Goal: Navigation & Orientation: Find specific page/section

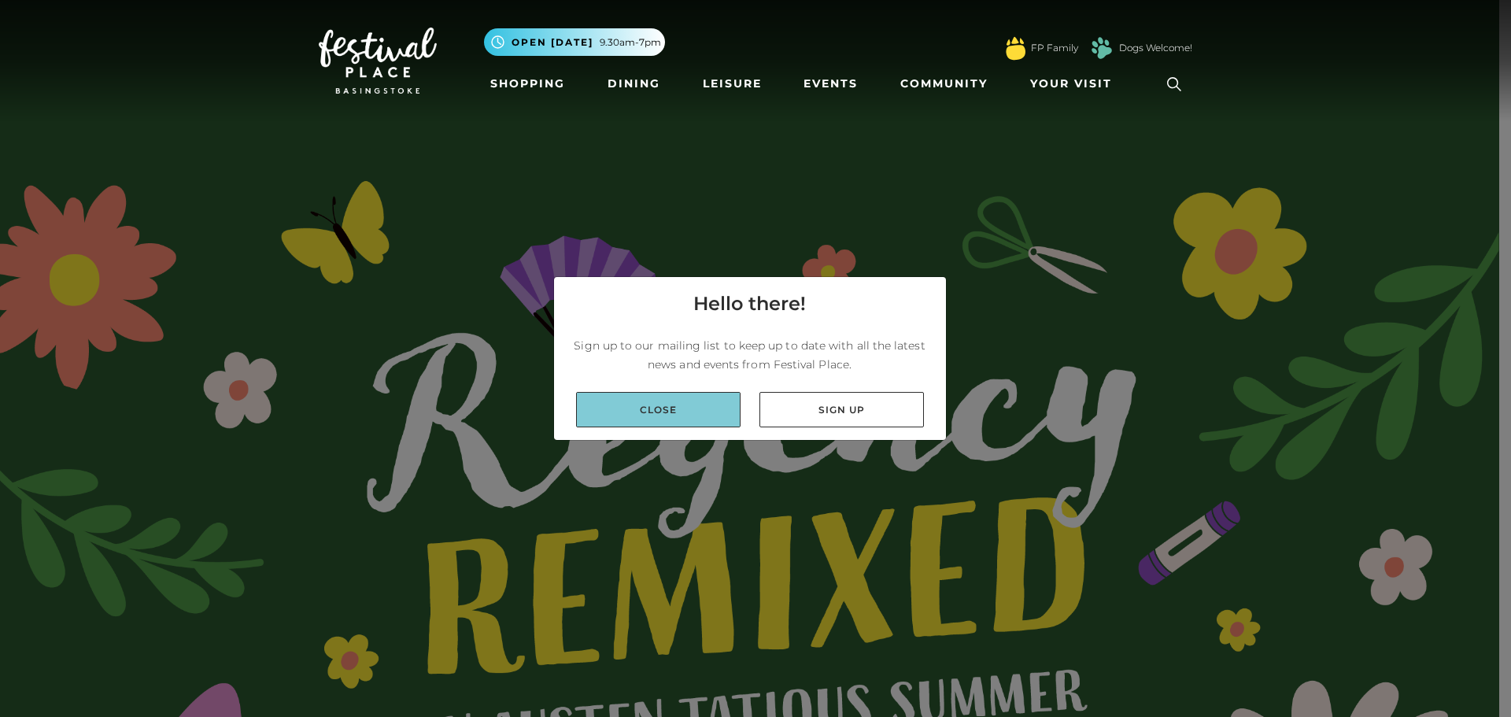
click at [648, 415] on link "Close" at bounding box center [658, 409] width 164 height 35
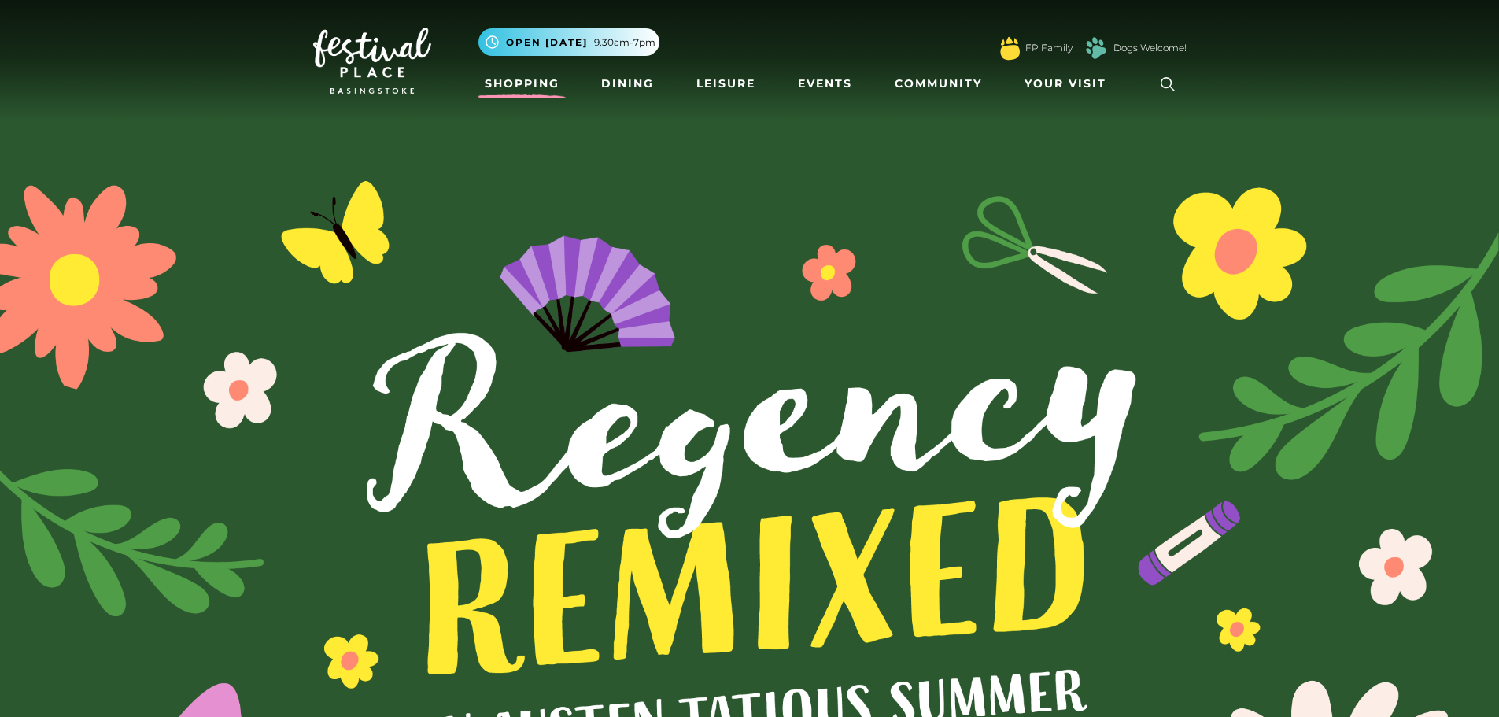
click at [523, 73] on link "Shopping" at bounding box center [521, 83] width 87 height 29
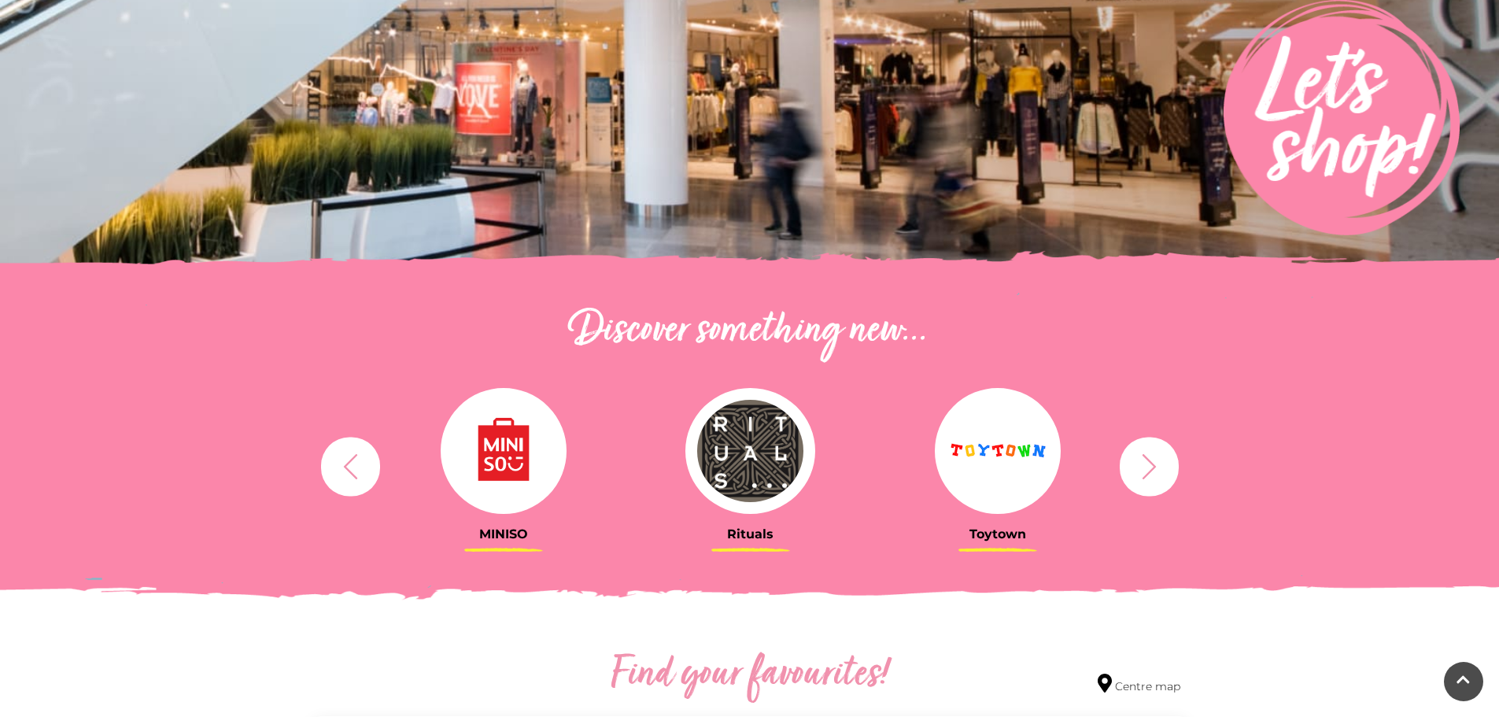
scroll to position [393, 0]
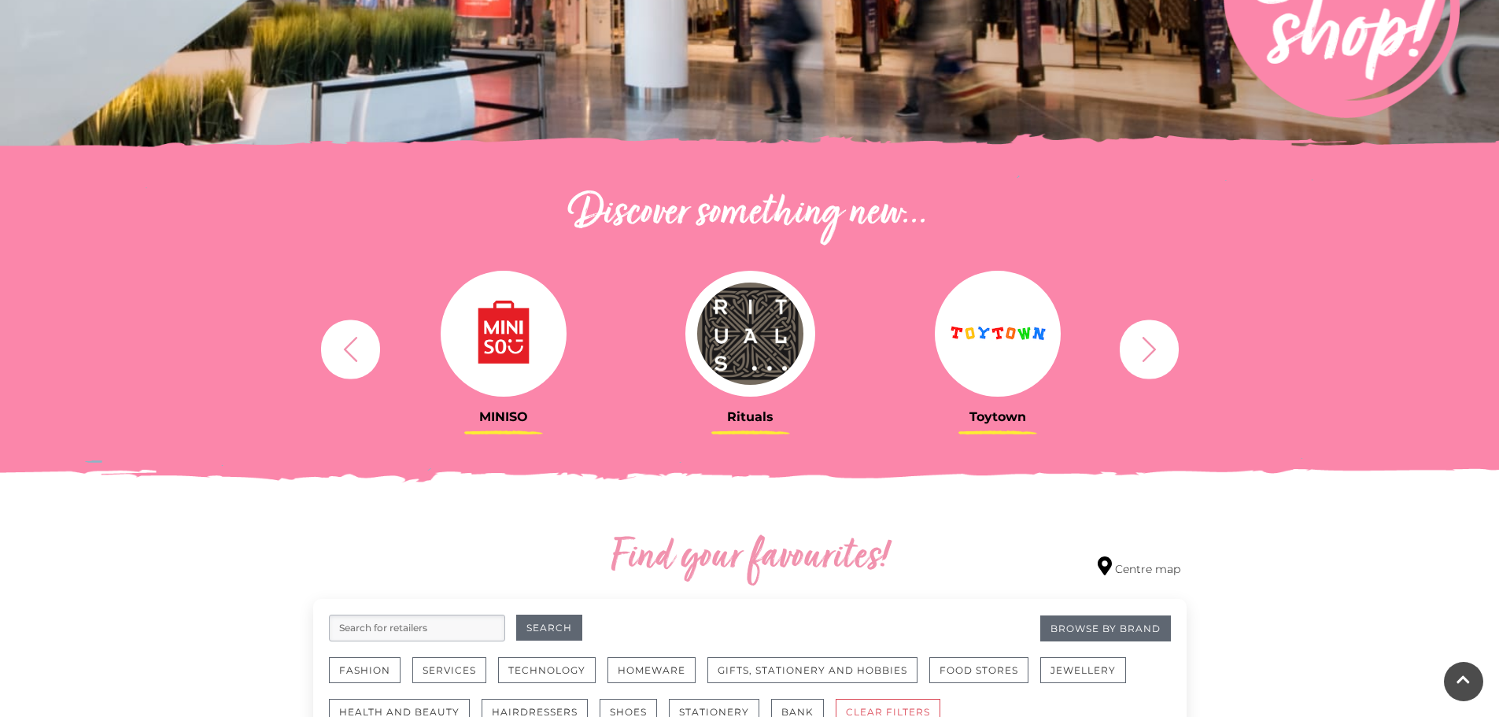
click at [1168, 353] on button "button" at bounding box center [1149, 349] width 59 height 59
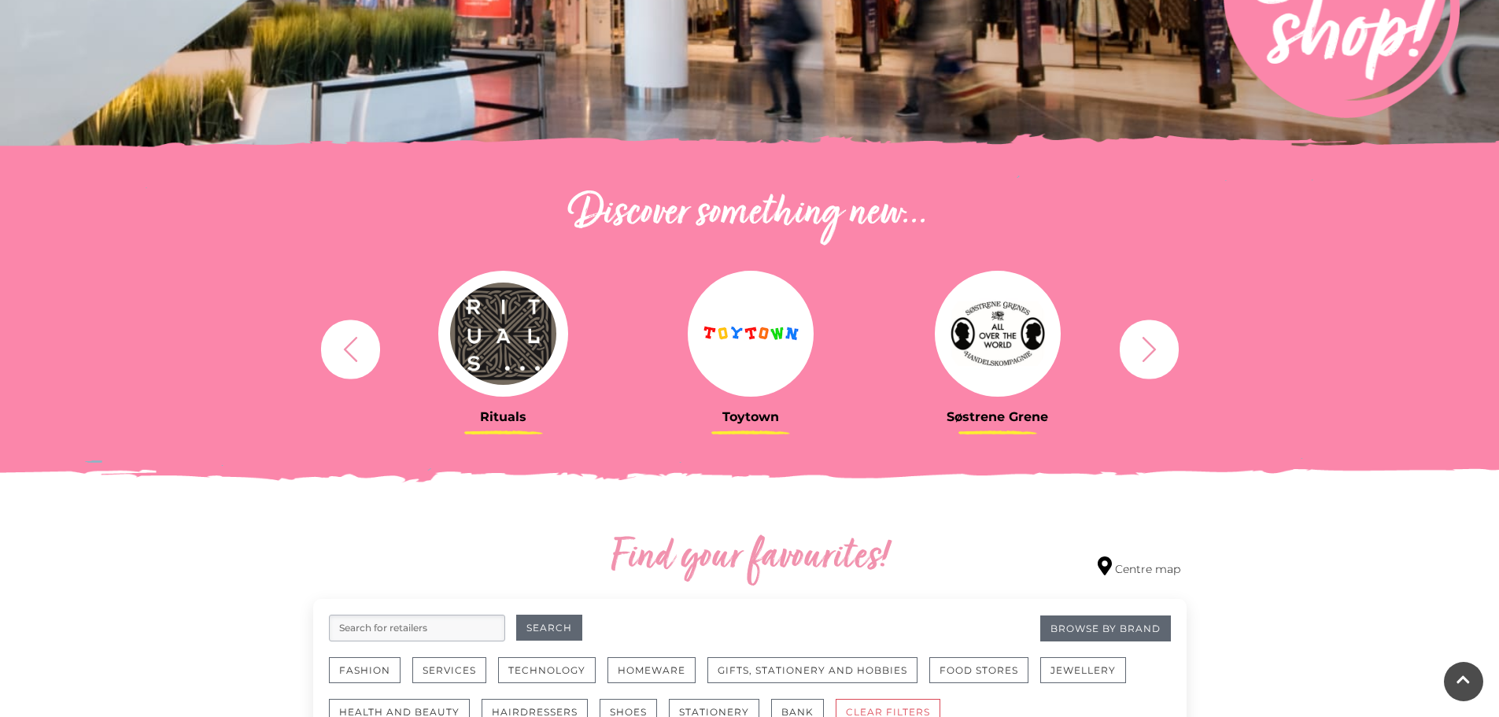
click at [1166, 353] on button "button" at bounding box center [1149, 349] width 59 height 59
click at [1161, 351] on icon "button" at bounding box center [1149, 348] width 29 height 29
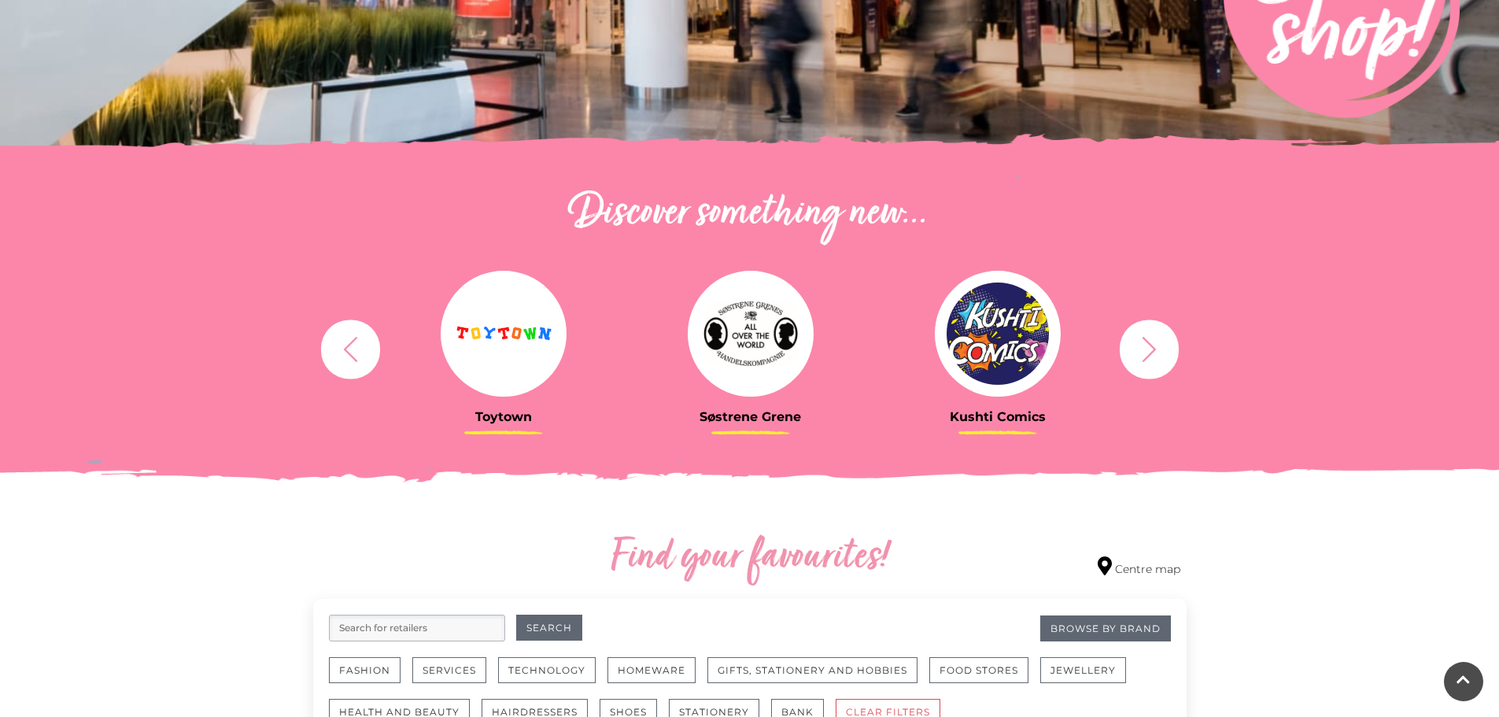
click at [1158, 349] on icon "button" at bounding box center [1149, 348] width 29 height 29
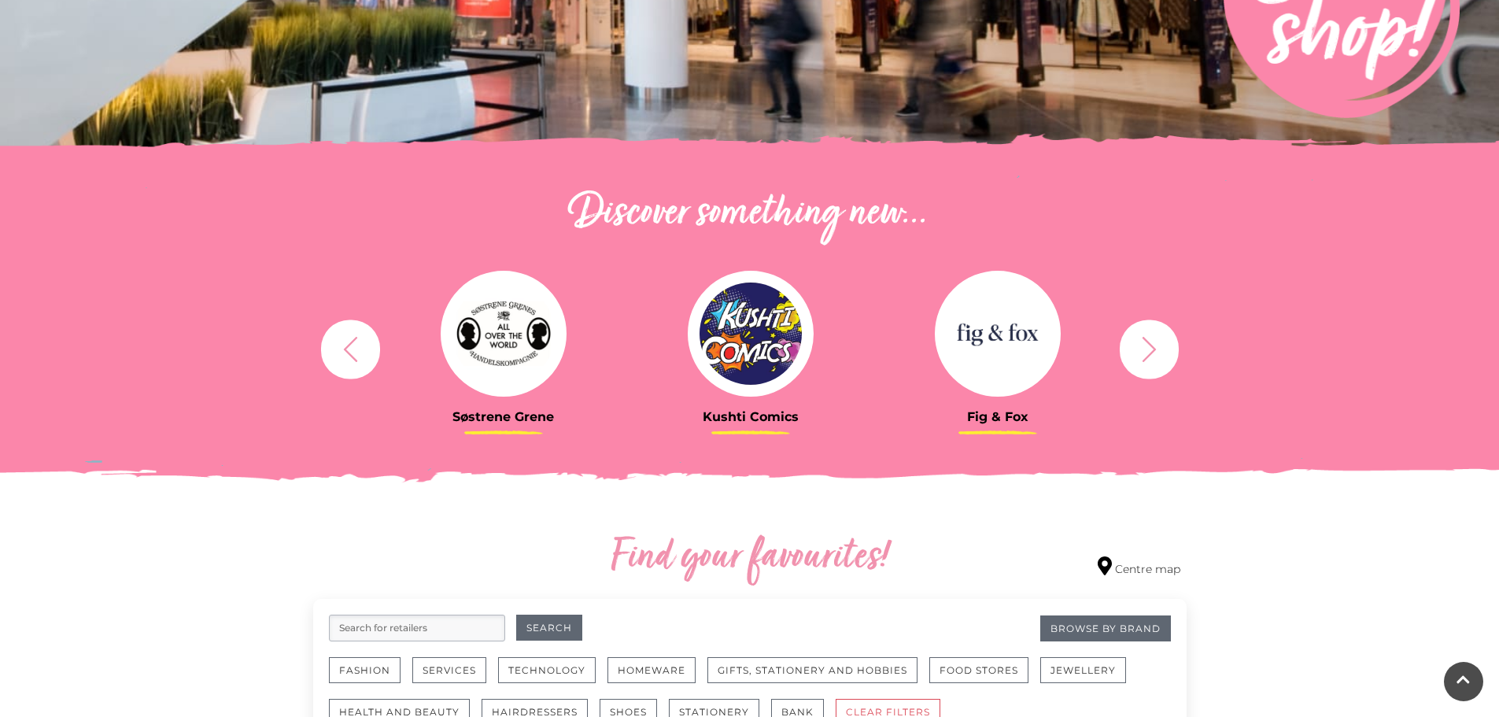
click at [1158, 349] on icon "button" at bounding box center [1149, 348] width 29 height 29
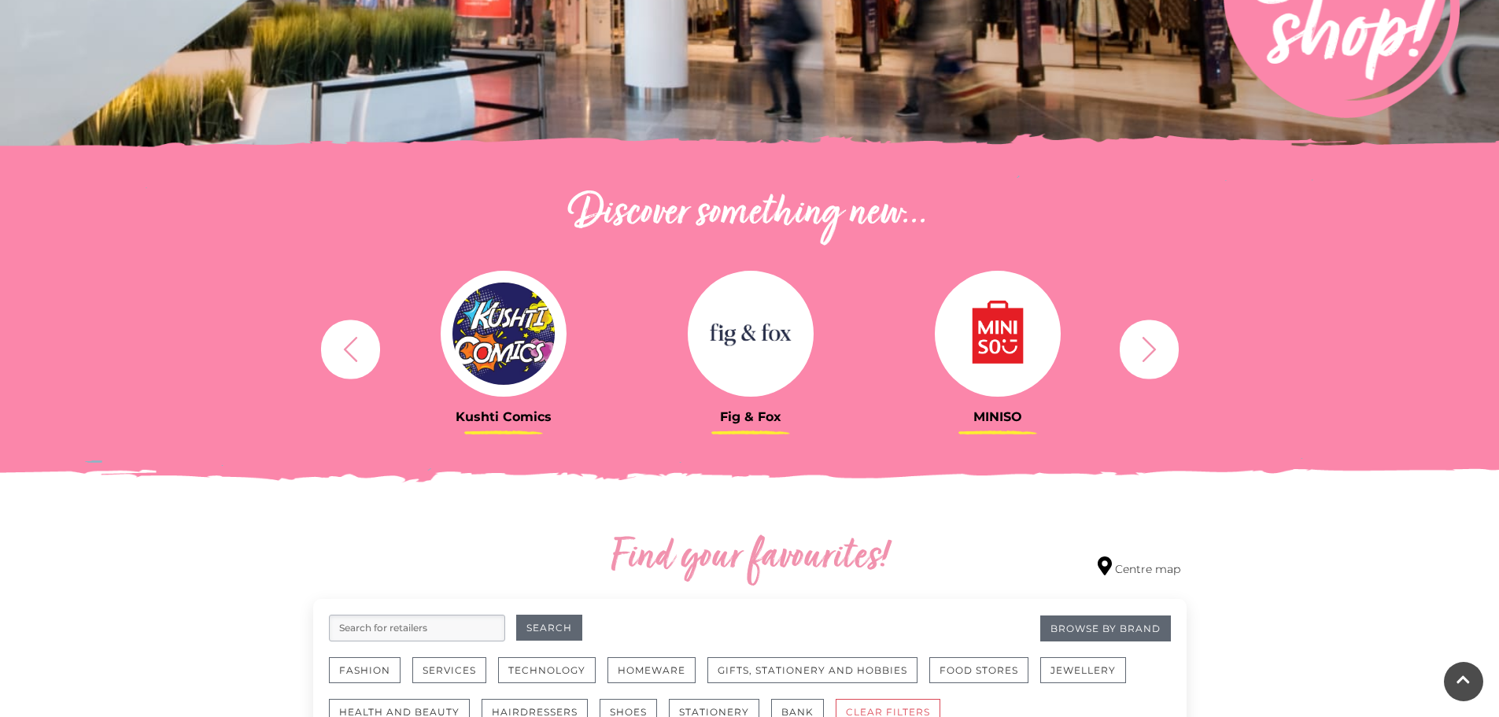
click at [1158, 349] on icon "button" at bounding box center [1149, 348] width 29 height 29
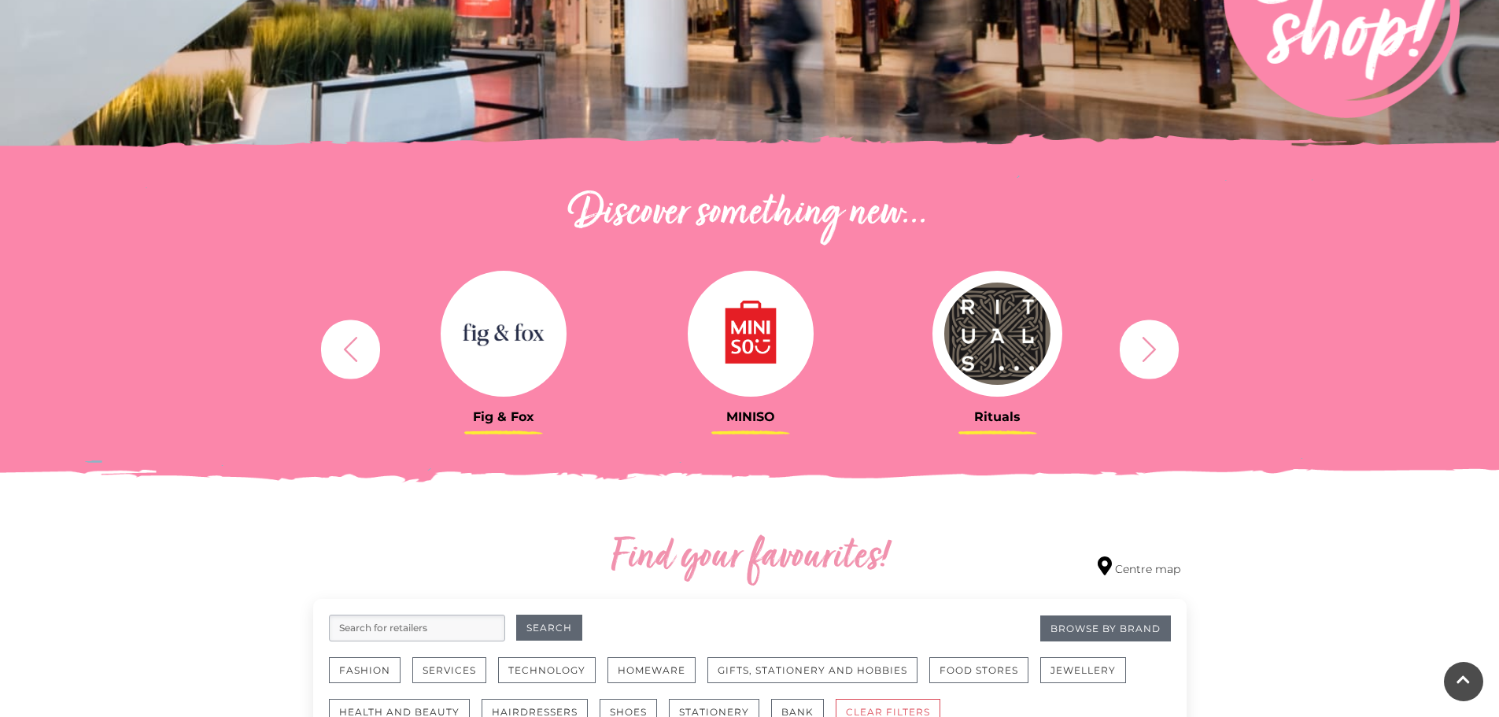
click at [1158, 349] on icon "button" at bounding box center [1149, 348] width 29 height 29
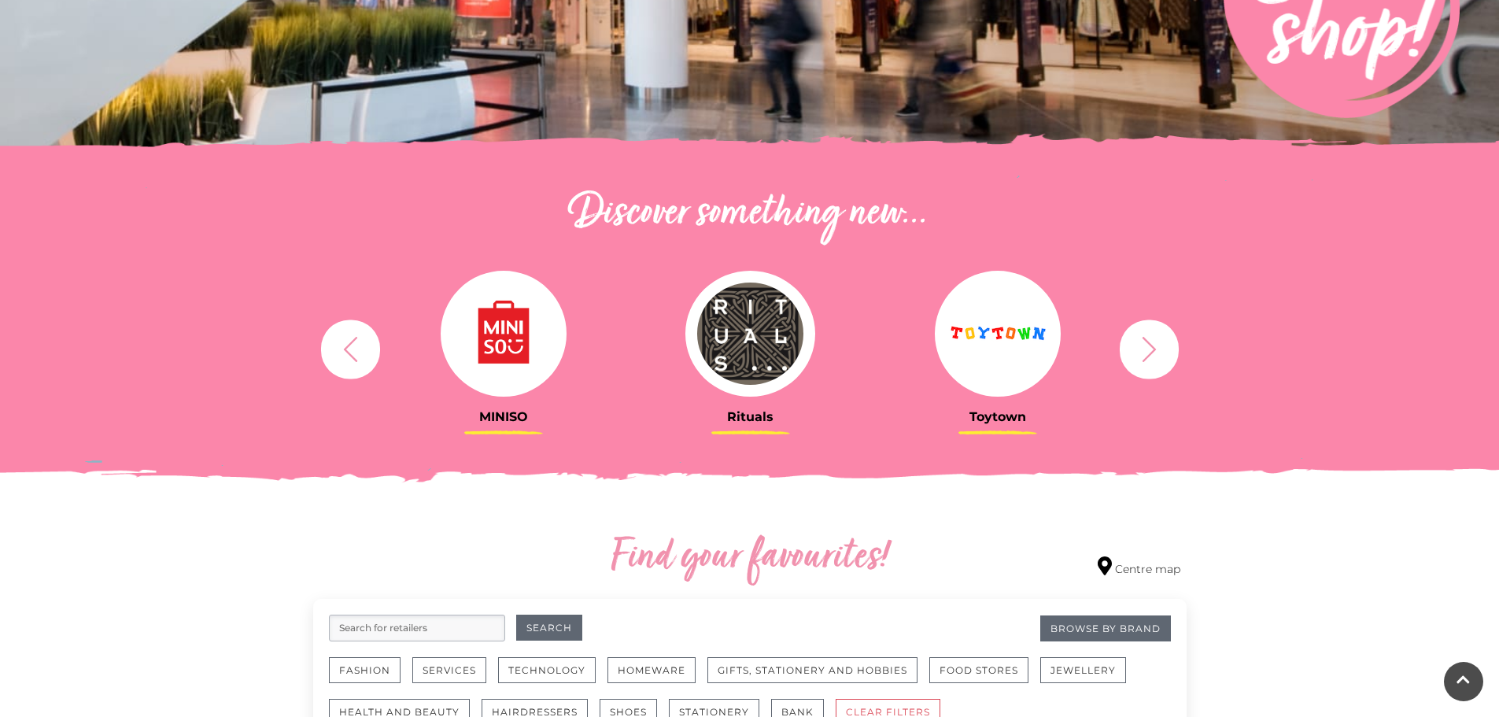
click at [1158, 349] on icon "button" at bounding box center [1149, 348] width 29 height 29
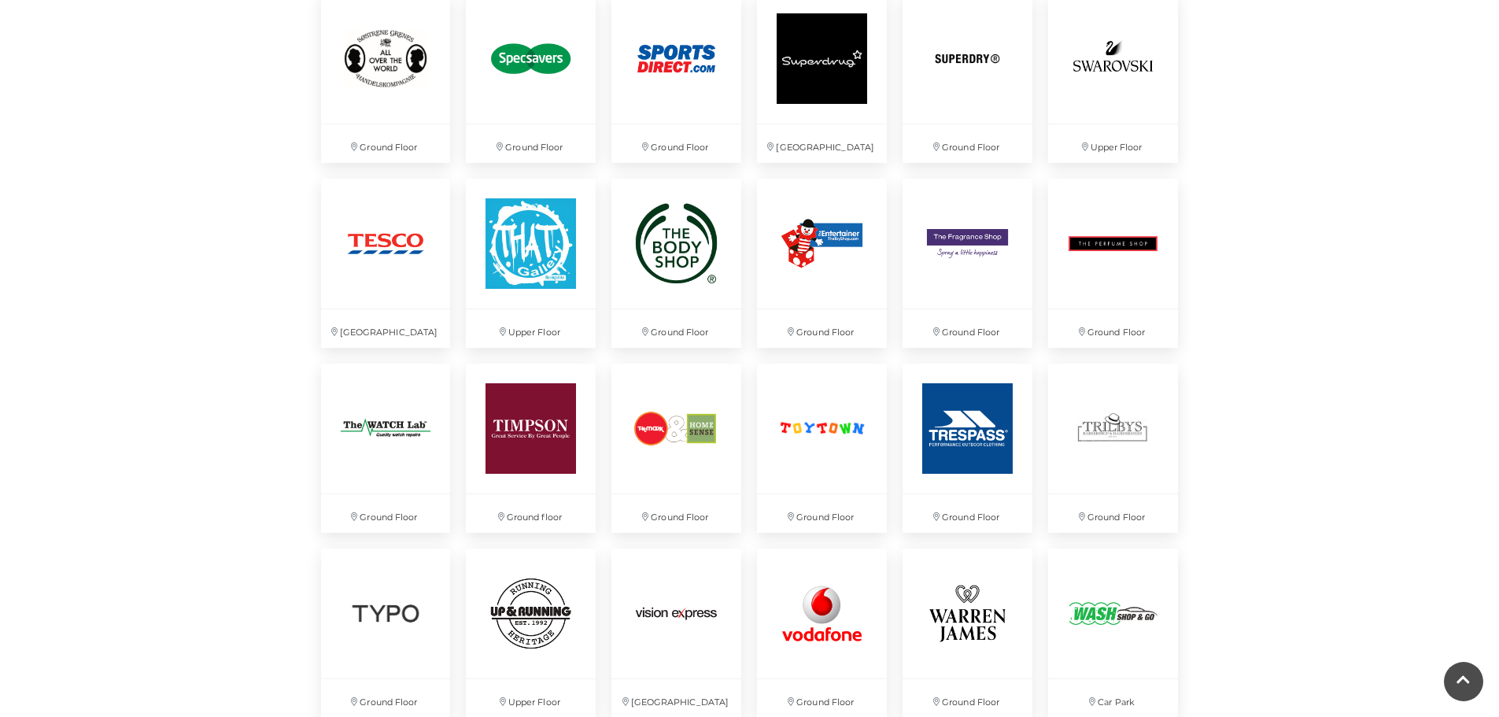
scroll to position [3541, 0]
